Goal: Task Accomplishment & Management: Use online tool/utility

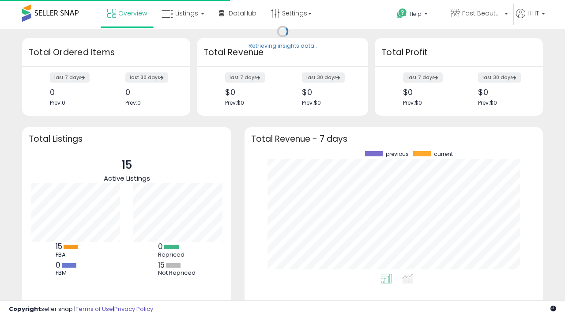
scroll to position [123, 281]
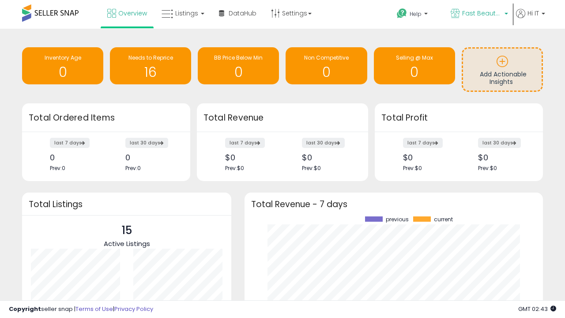
click at [479, 14] on span "Fast Beauty ([GEOGRAPHIC_DATA])" at bounding box center [483, 13] width 40 height 9
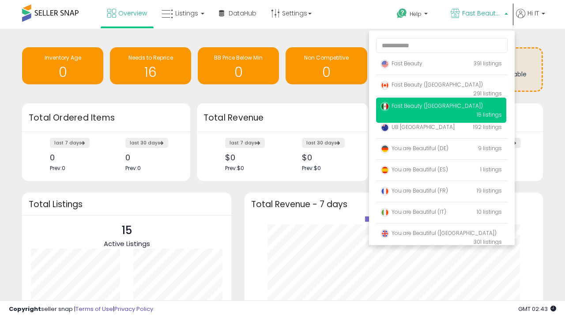
click at [441, 213] on span "You are Beautiful (IT)" at bounding box center [414, 212] width 66 height 8
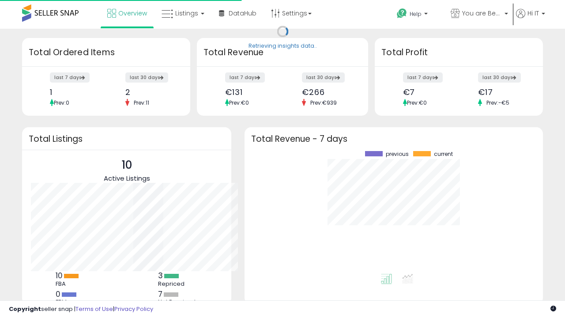
scroll to position [123, 281]
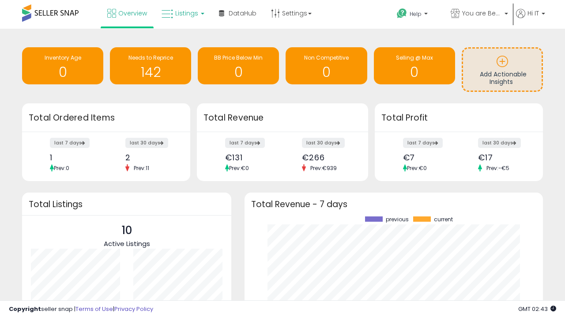
click at [182, 13] on span "Listings" at bounding box center [186, 13] width 23 height 9
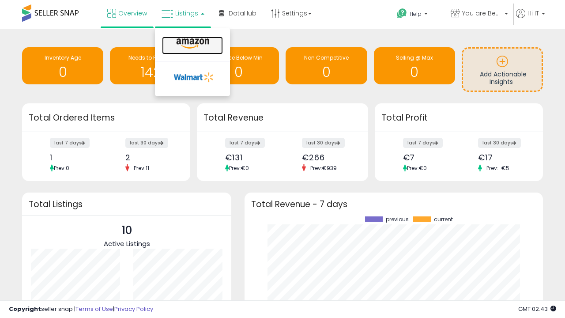
click at [192, 44] on icon at bounding box center [193, 43] width 38 height 11
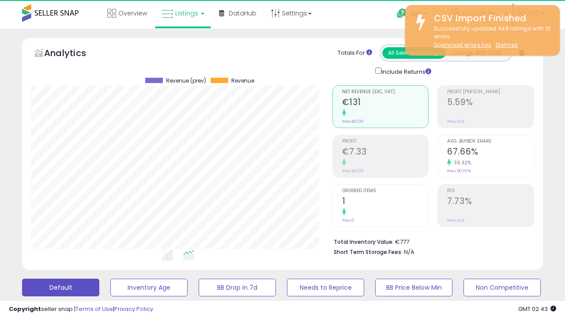
scroll to position [181, 301]
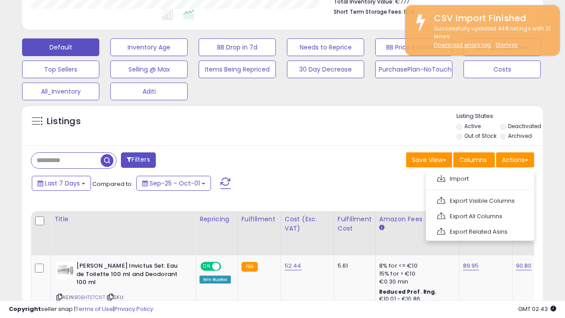
click at [441, 177] on span at bounding box center [441, 178] width 8 height 7
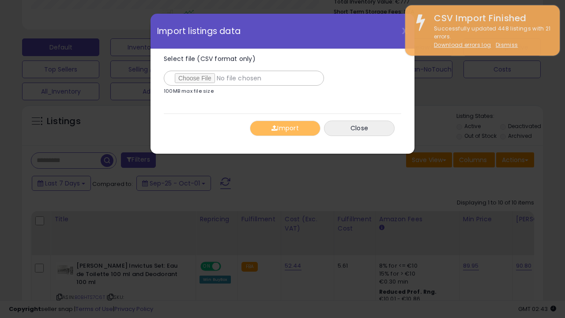
type input "**********"
click at [285, 128] on button "Import" at bounding box center [285, 128] width 71 height 15
